Goal: Task Accomplishment & Management: Manage account settings

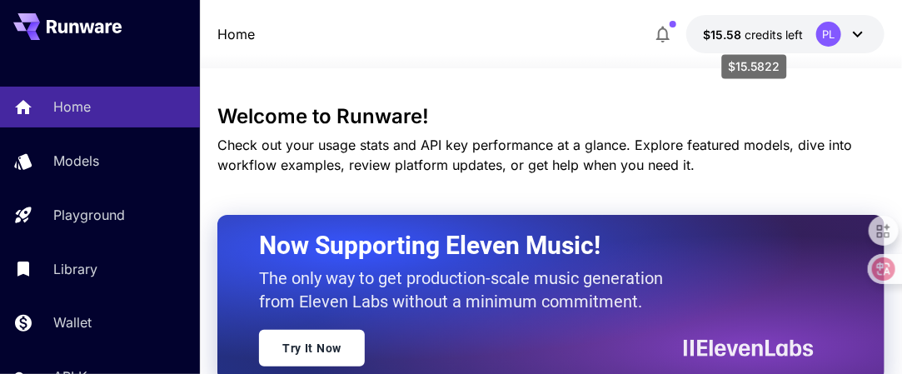
click at [755, 32] on span "credits left" at bounding box center [774, 34] width 58 height 14
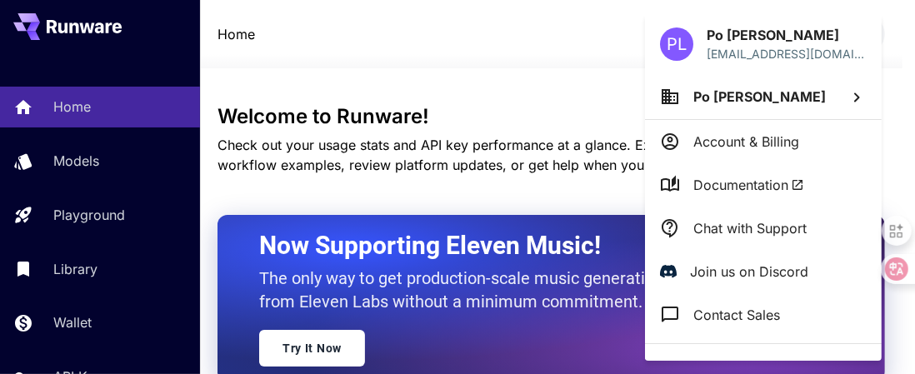
click at [566, 97] on div at bounding box center [457, 187] width 915 height 374
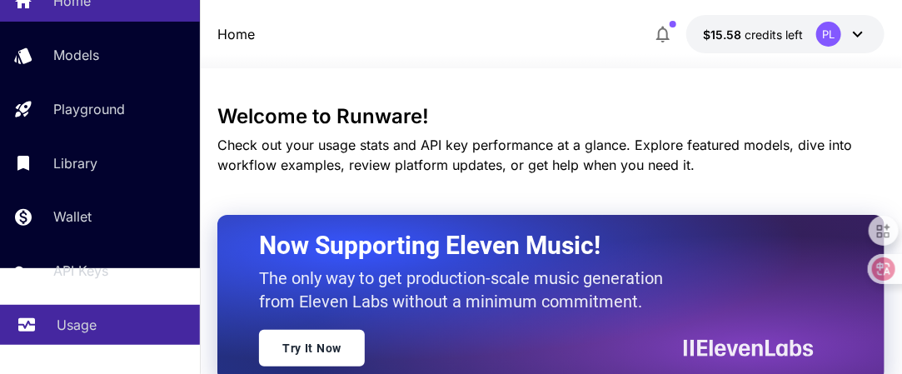
scroll to position [167, 0]
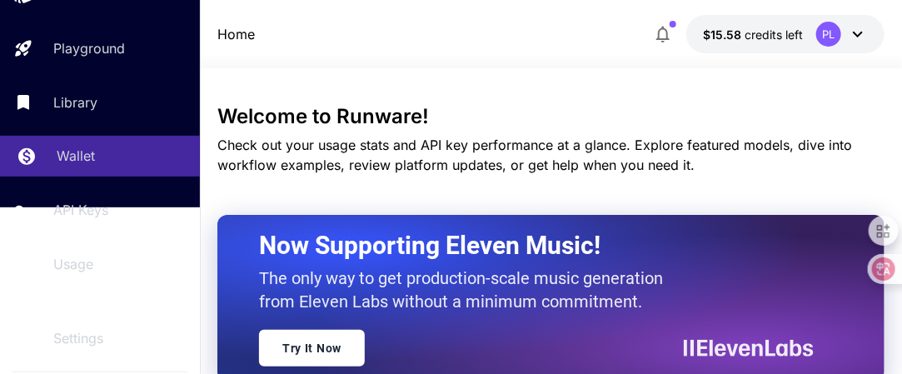
click at [125, 166] on div "Wallet" at bounding box center [122, 156] width 130 height 20
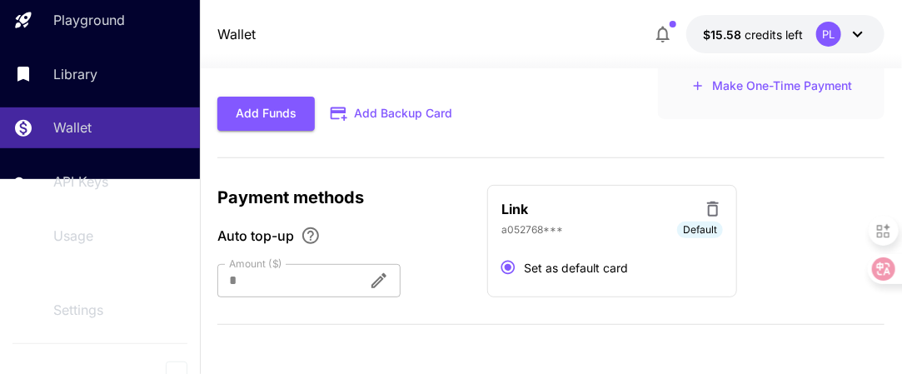
scroll to position [212, 0]
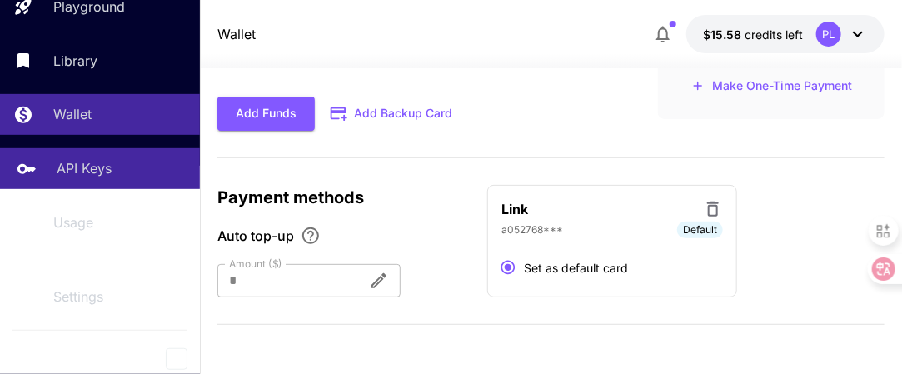
click at [114, 170] on div "API Keys" at bounding box center [122, 168] width 130 height 20
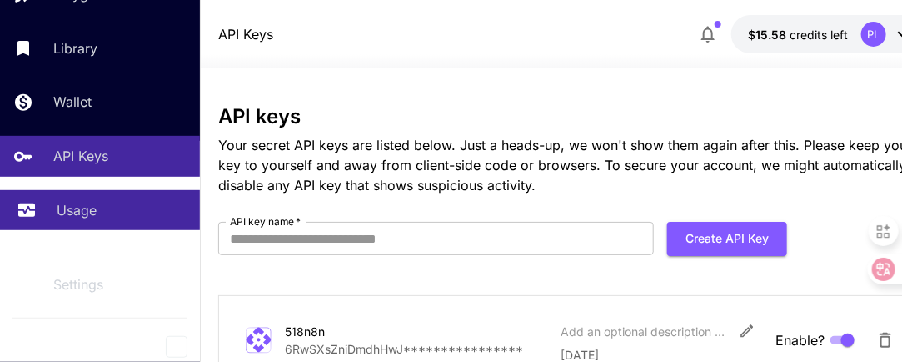
click at [118, 219] on div "Usage" at bounding box center [122, 210] width 130 height 20
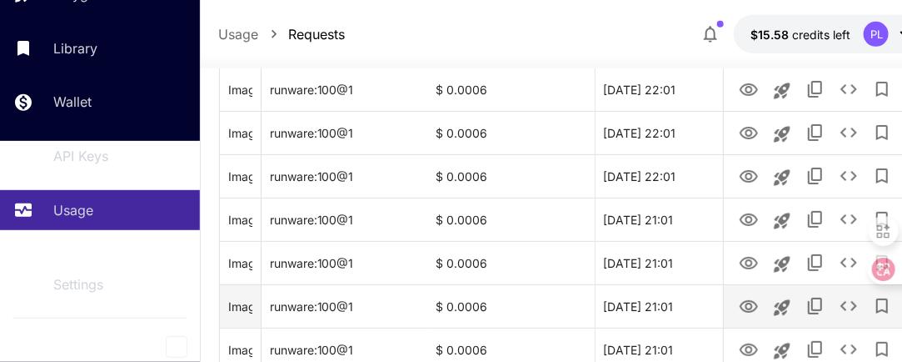
scroll to position [461, 0]
